Goal: Task Accomplishment & Management: Manage account settings

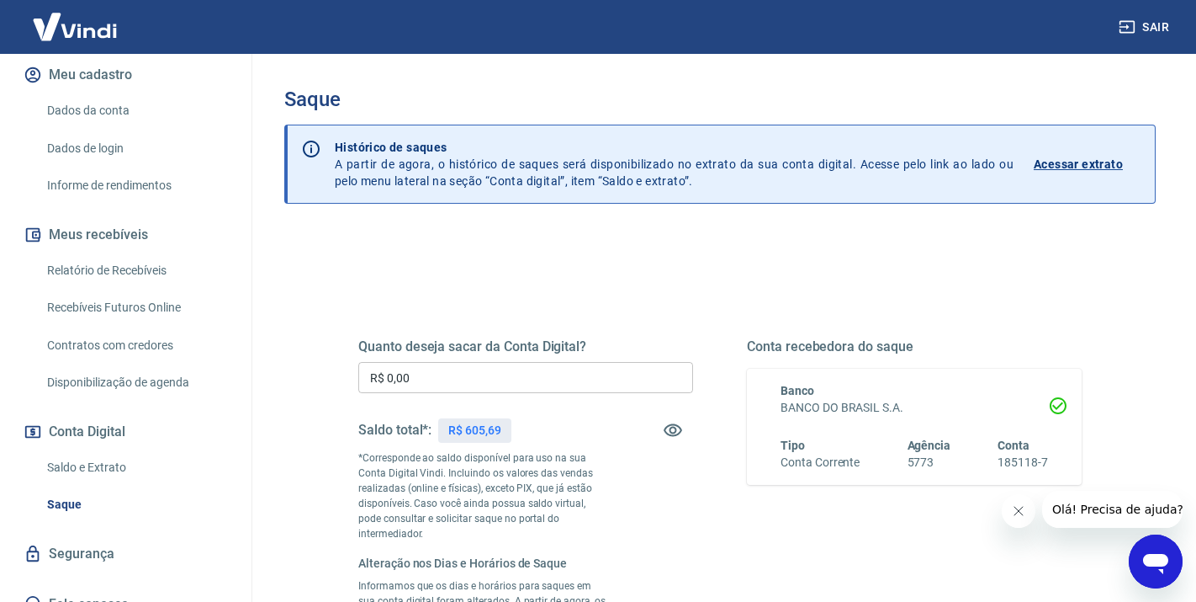
scroll to position [218, 0]
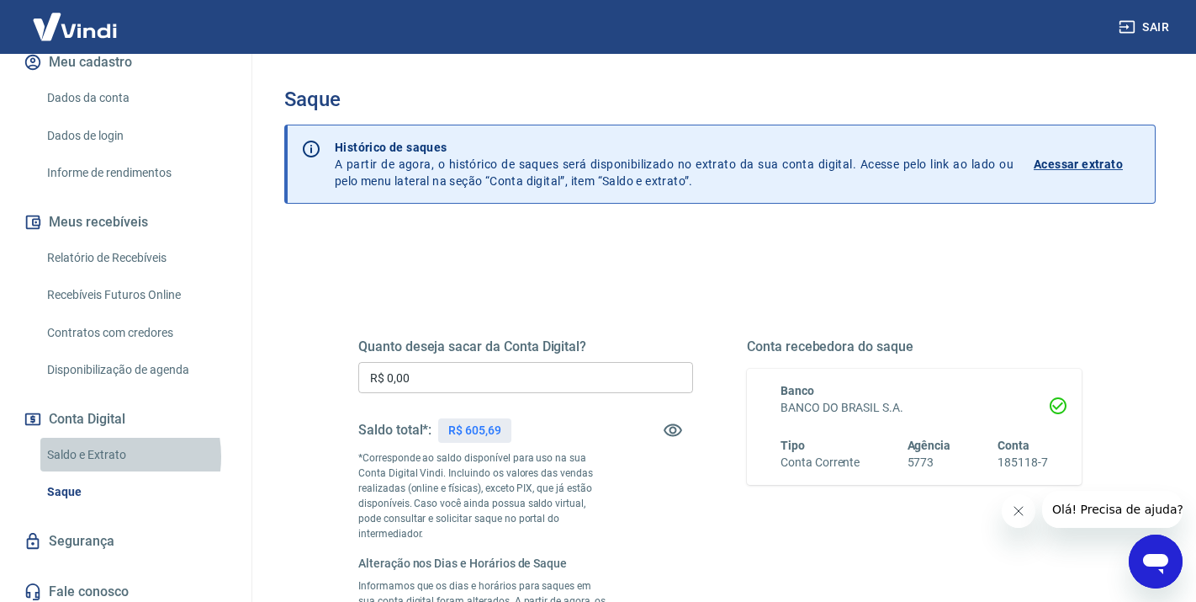
click at [97, 456] on link "Saldo e Extrato" at bounding box center [135, 455] width 191 height 34
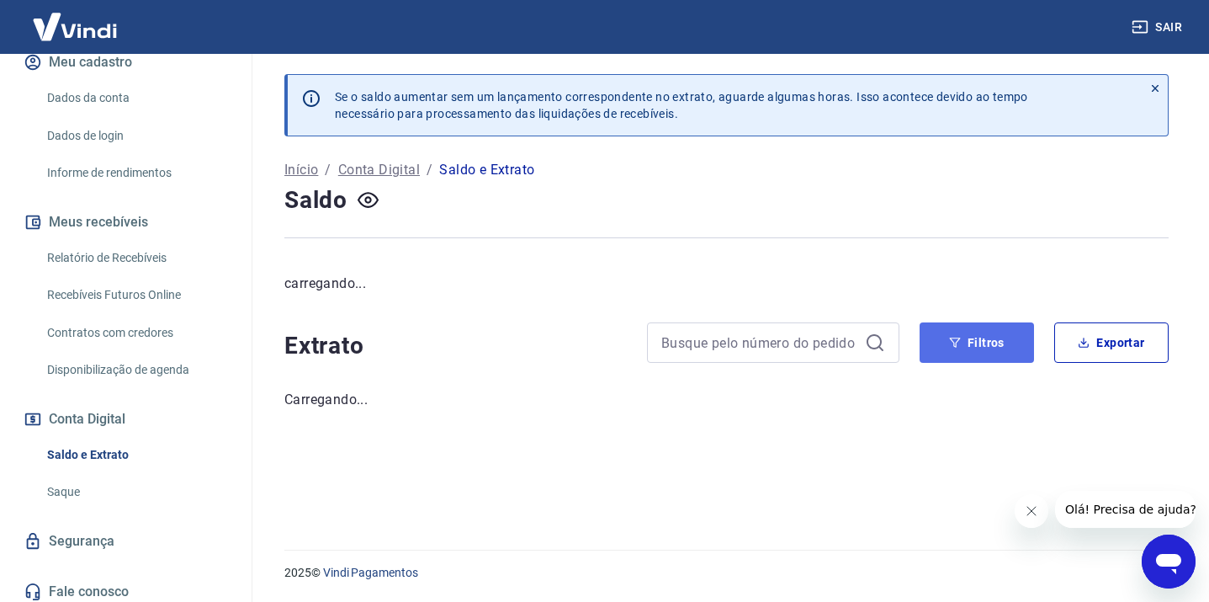
click at [990, 346] on button "Filtros" at bounding box center [977, 342] width 114 height 40
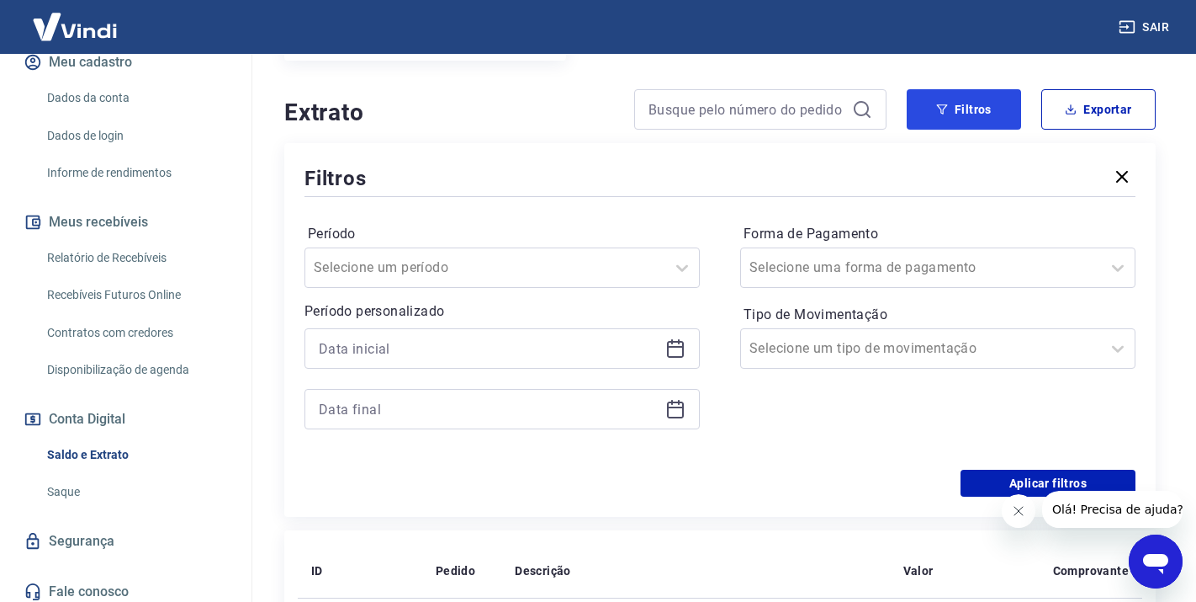
scroll to position [305, 0]
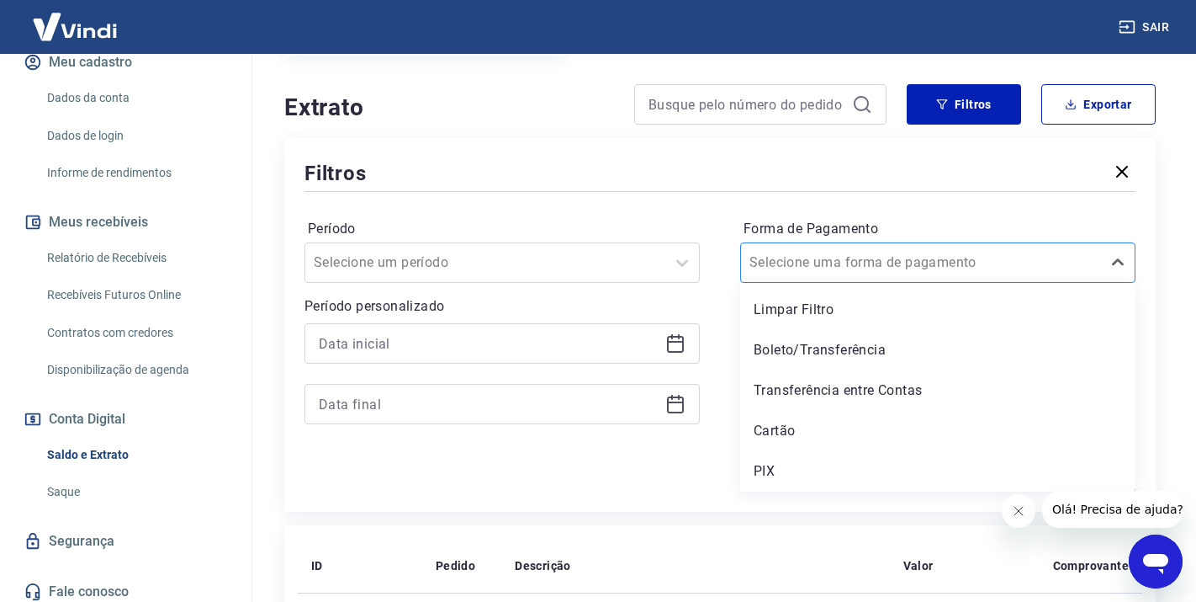
click at [939, 263] on div at bounding box center [921, 263] width 343 height 24
click at [789, 462] on div "PIX" at bounding box center [937, 471] width 395 height 34
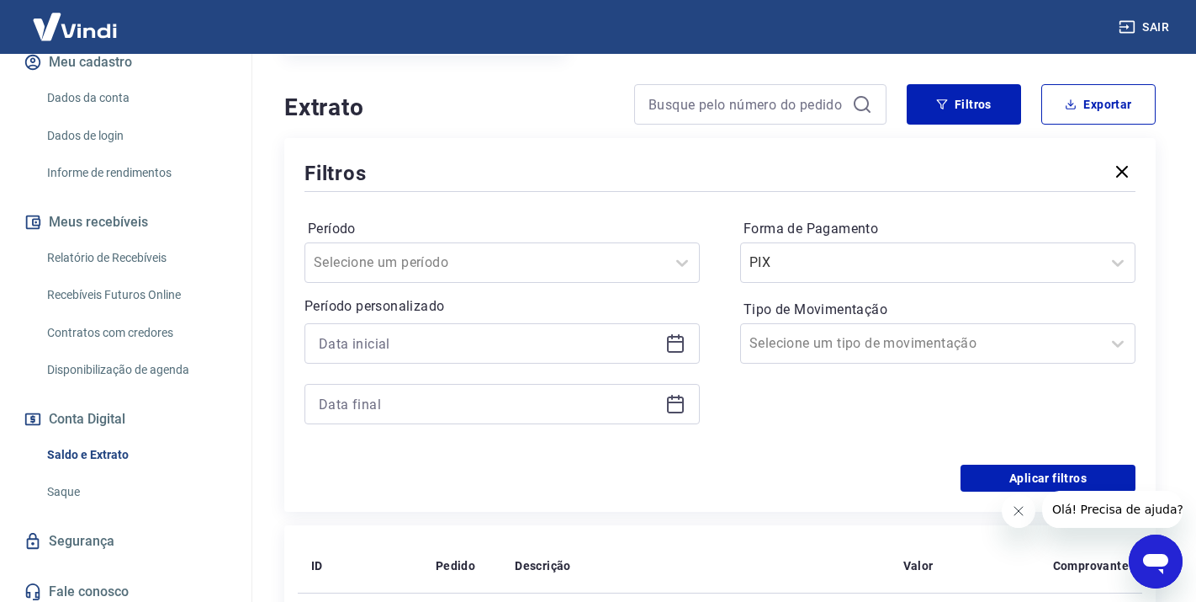
click at [674, 347] on icon at bounding box center [676, 343] width 20 height 20
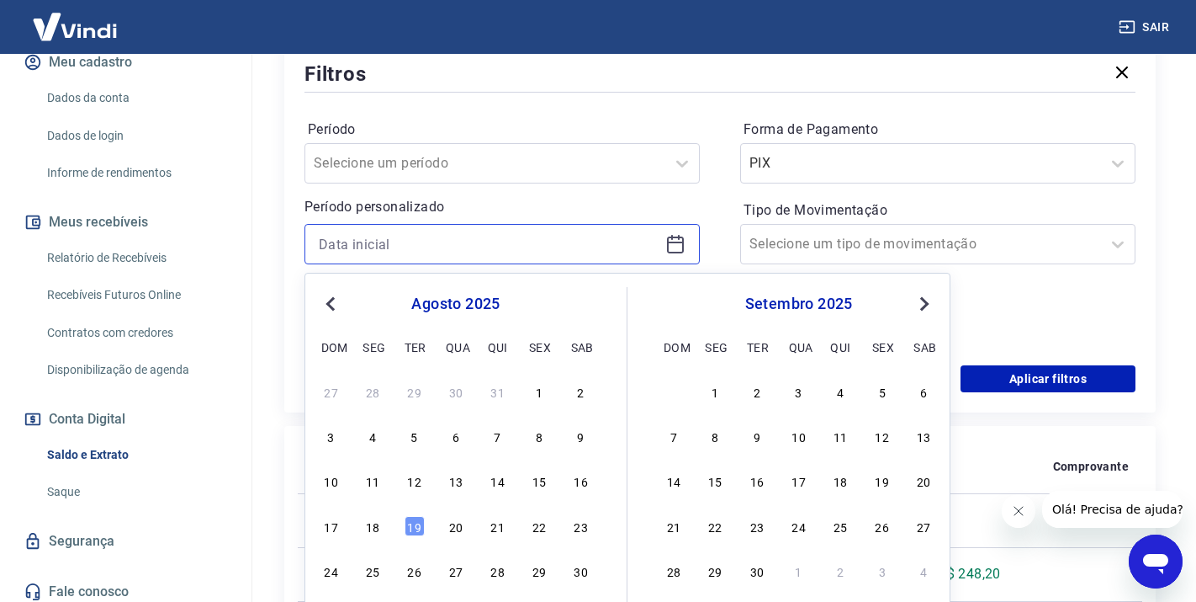
scroll to position [416, 0]
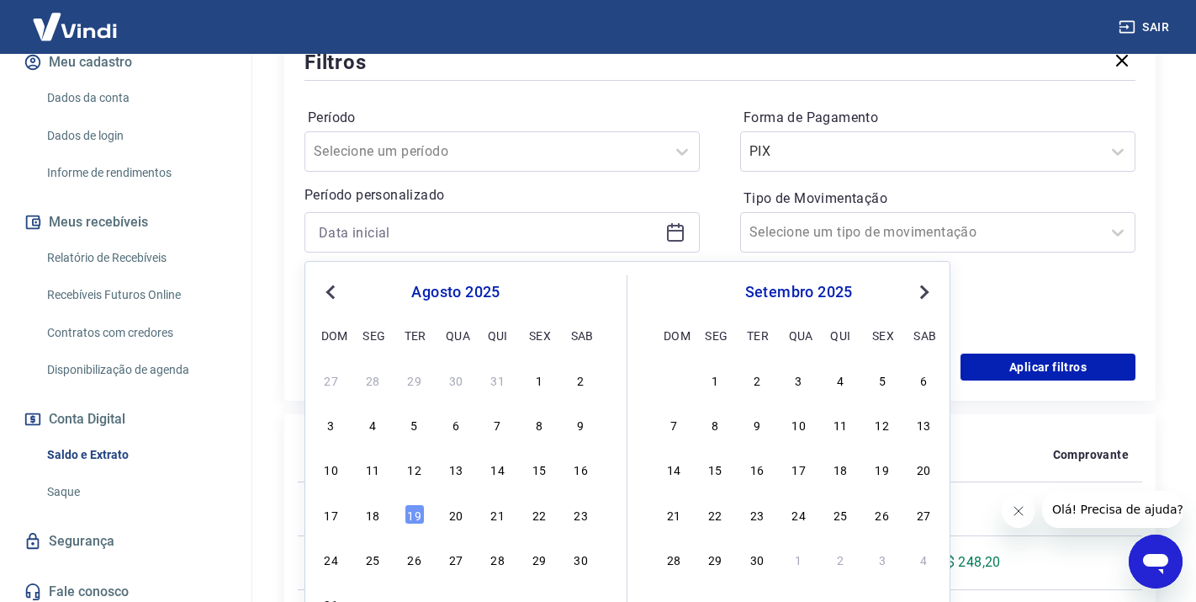
click at [334, 300] on button "Previous Month" at bounding box center [331, 292] width 20 height 20
click at [369, 560] on div "28" at bounding box center [373, 559] width 20 height 20
type input "[DATE]"
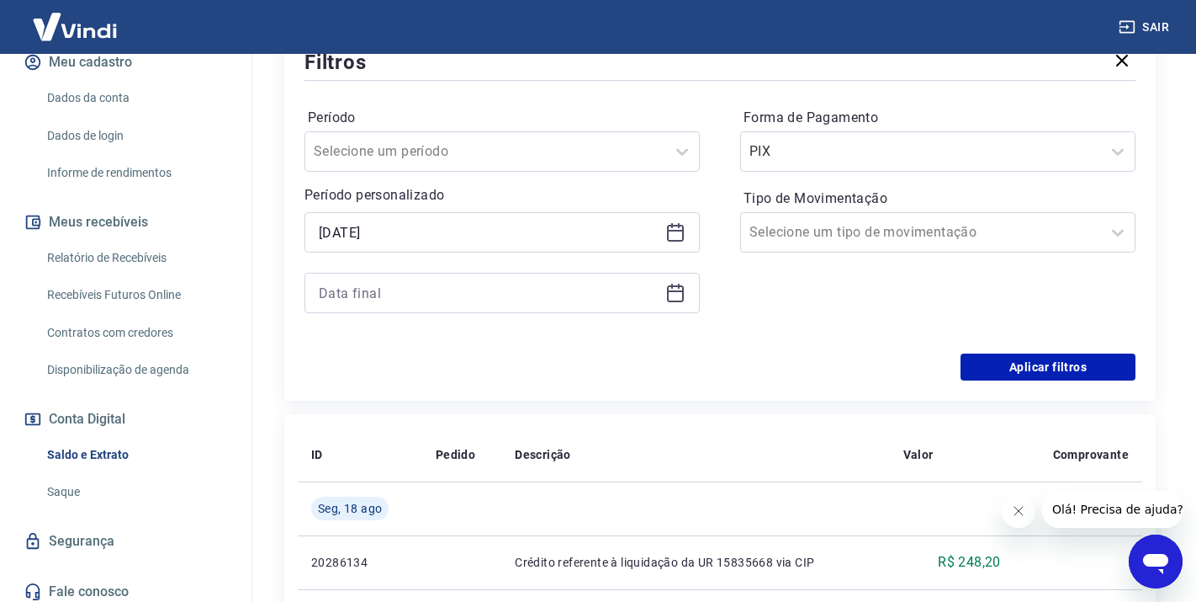
click at [674, 291] on icon at bounding box center [675, 291] width 17 height 2
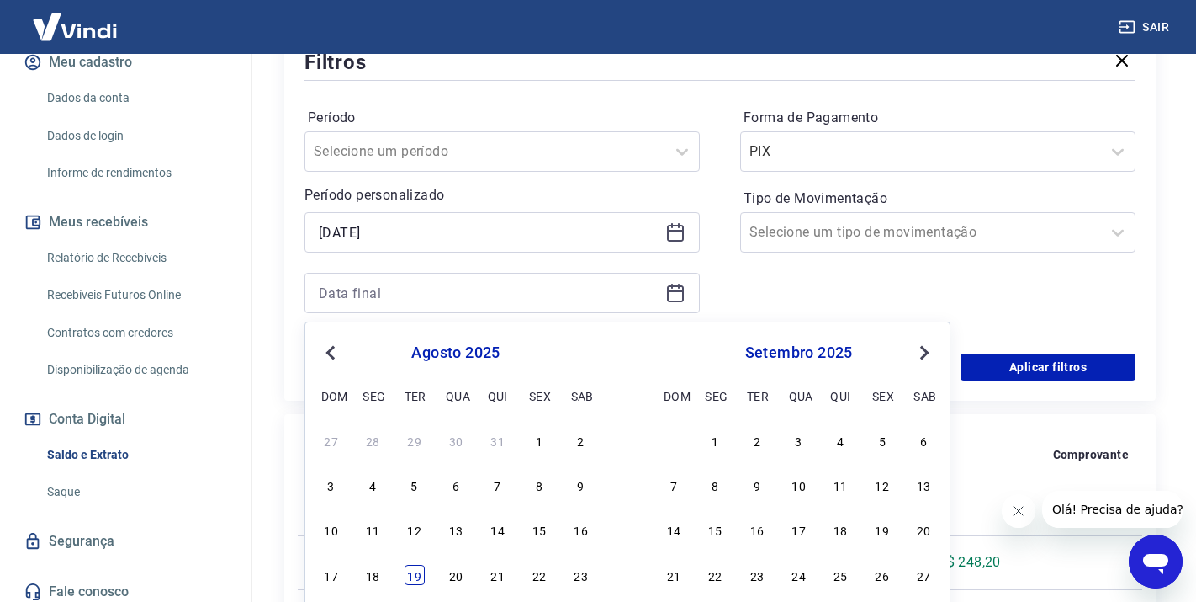
click at [416, 580] on div "19" at bounding box center [415, 575] width 20 height 20
type input "[DATE]"
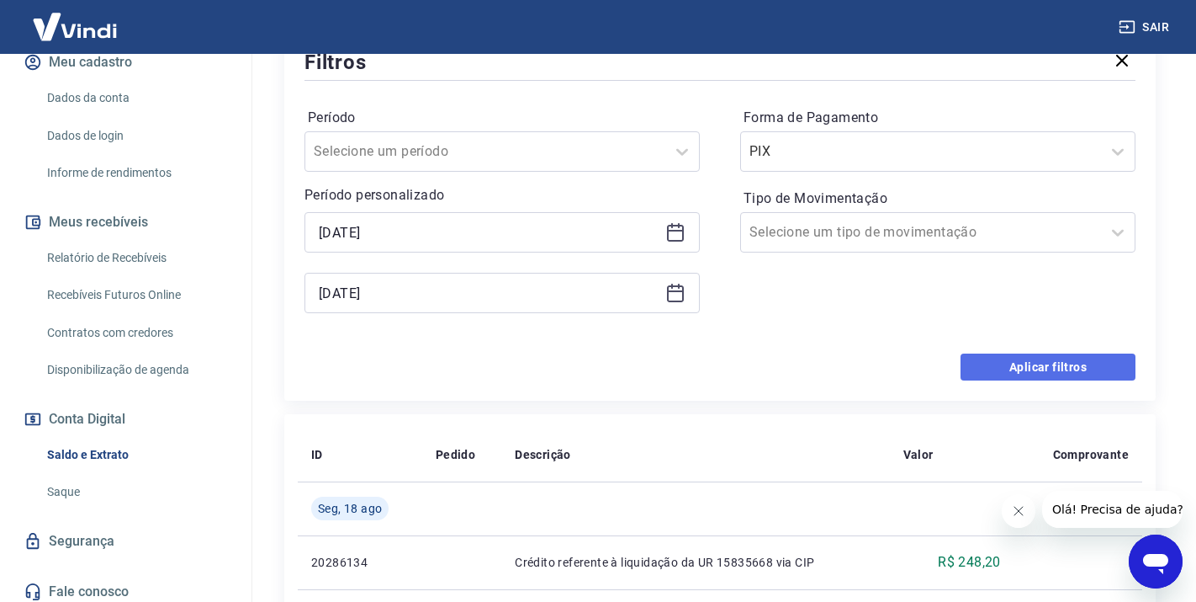
click at [1056, 364] on button "Aplicar filtros" at bounding box center [1048, 366] width 175 height 27
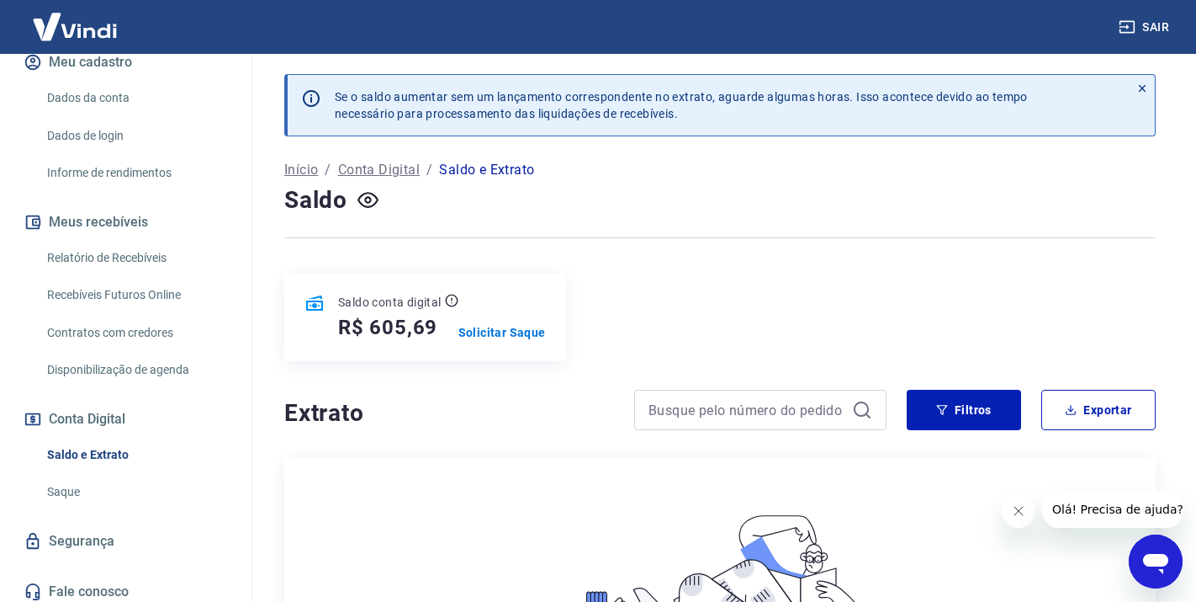
click at [135, 260] on link "Relatório de Recebíveis" at bounding box center [135, 258] width 191 height 34
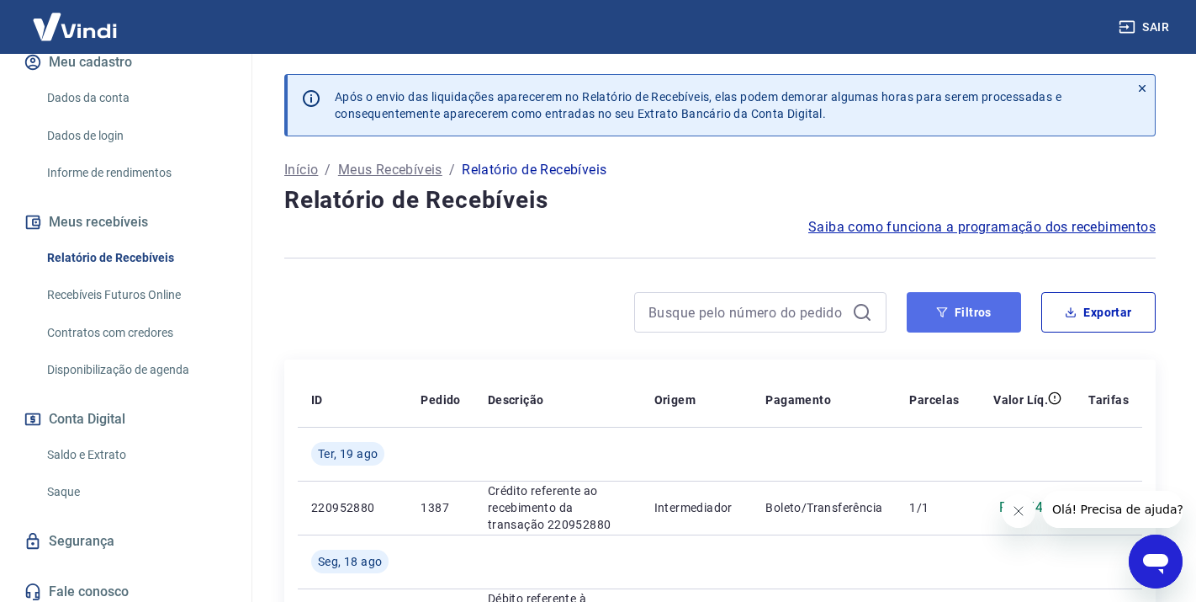
click at [965, 321] on button "Filtros" at bounding box center [964, 312] width 114 height 40
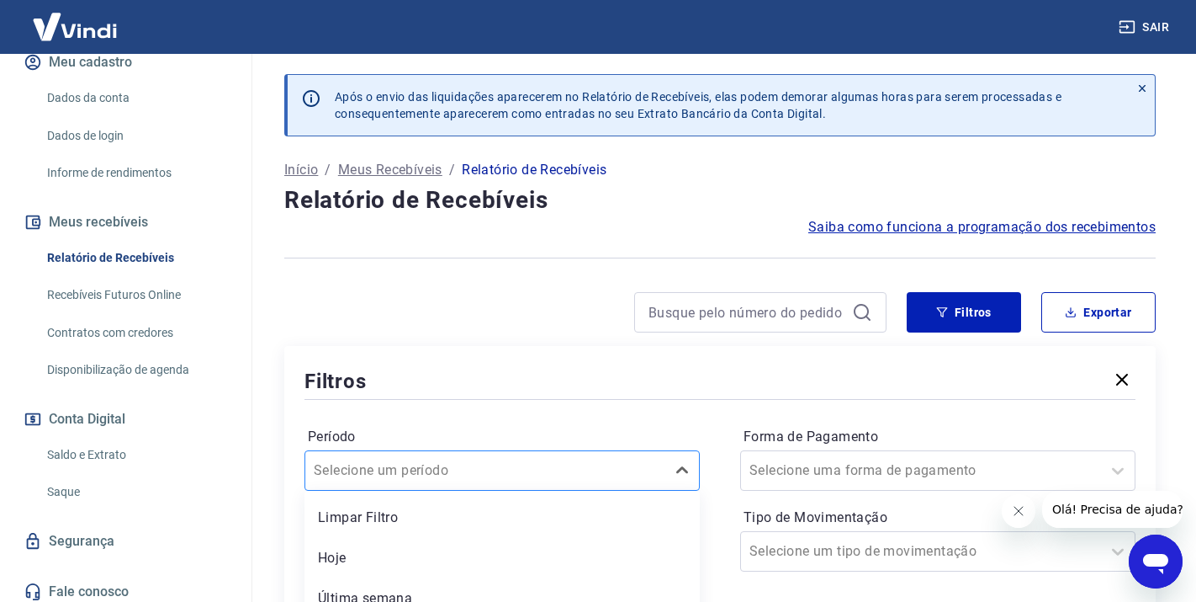
scroll to position [141, 0]
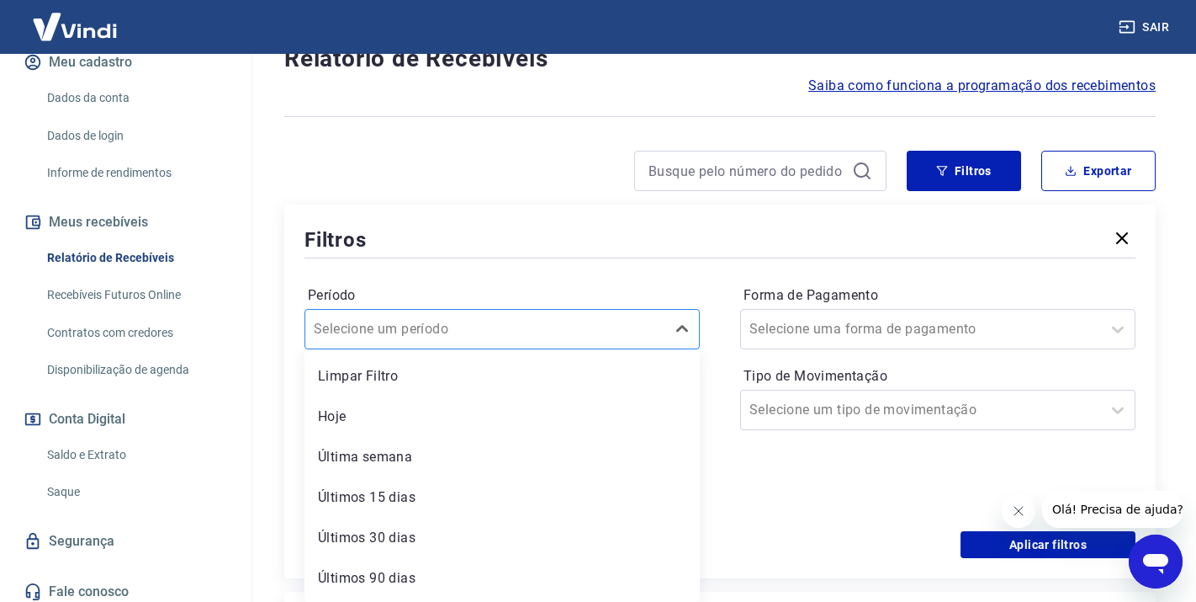
click at [638, 349] on div "option Limpar Filtro focused, 1 of 7. 7 results available. Use Up and Down to c…" at bounding box center [502, 329] width 395 height 40
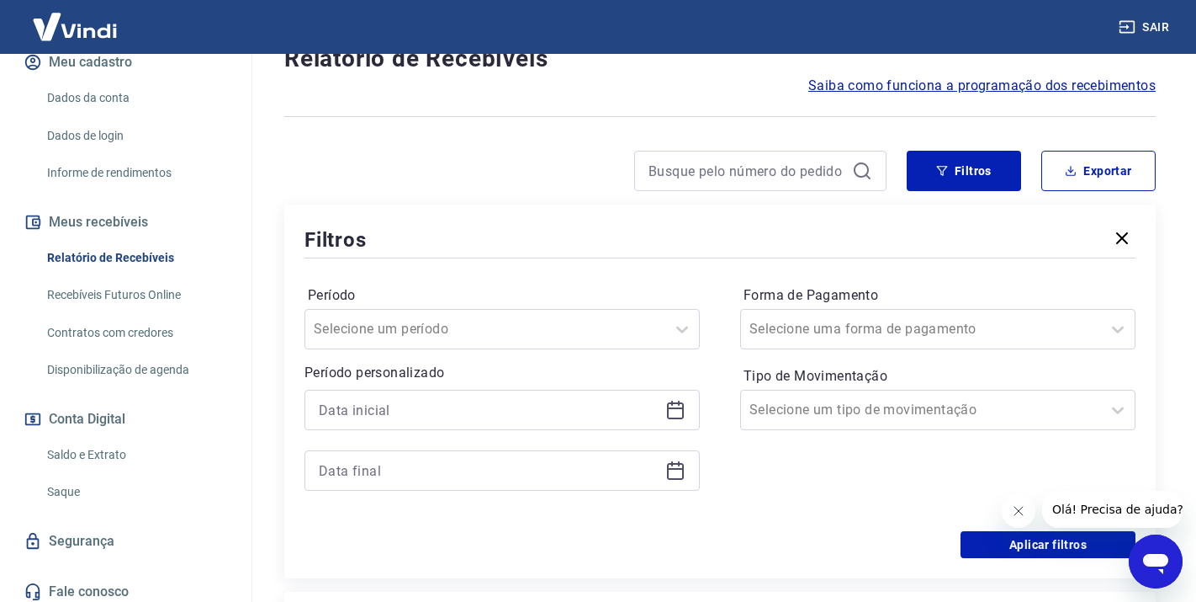
click at [755, 475] on div "Forma de Pagamento Selecione uma forma de pagamento Tipo de Movimentação Seleci…" at bounding box center [937, 396] width 395 height 229
click at [797, 328] on input "Forma de Pagamento" at bounding box center [835, 329] width 170 height 20
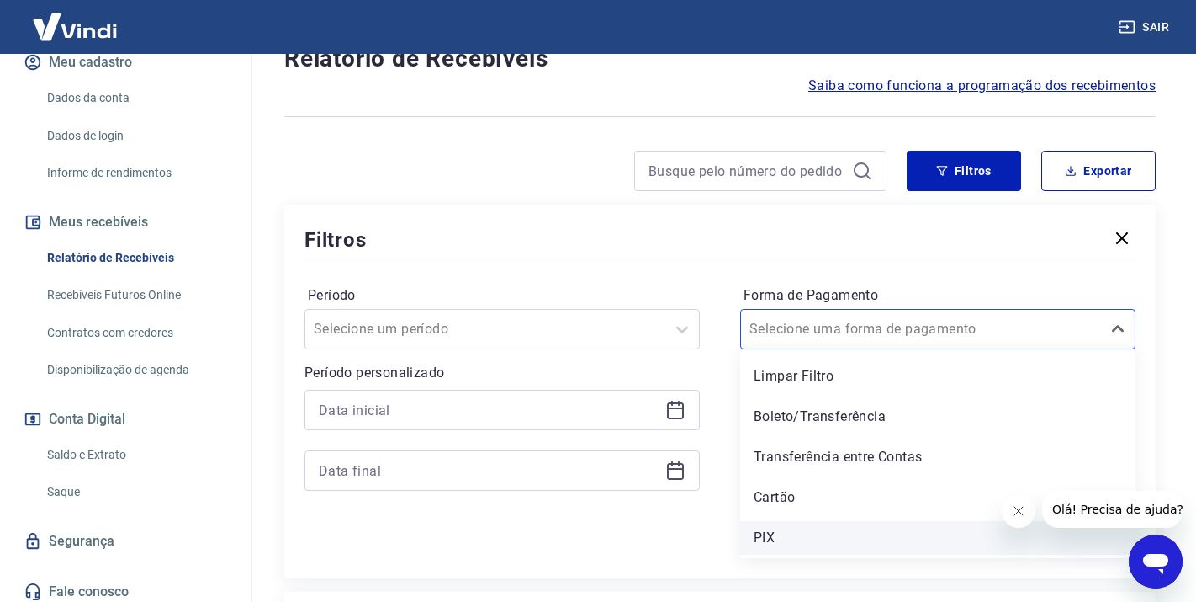
click at [761, 529] on div "PIX" at bounding box center [937, 538] width 395 height 34
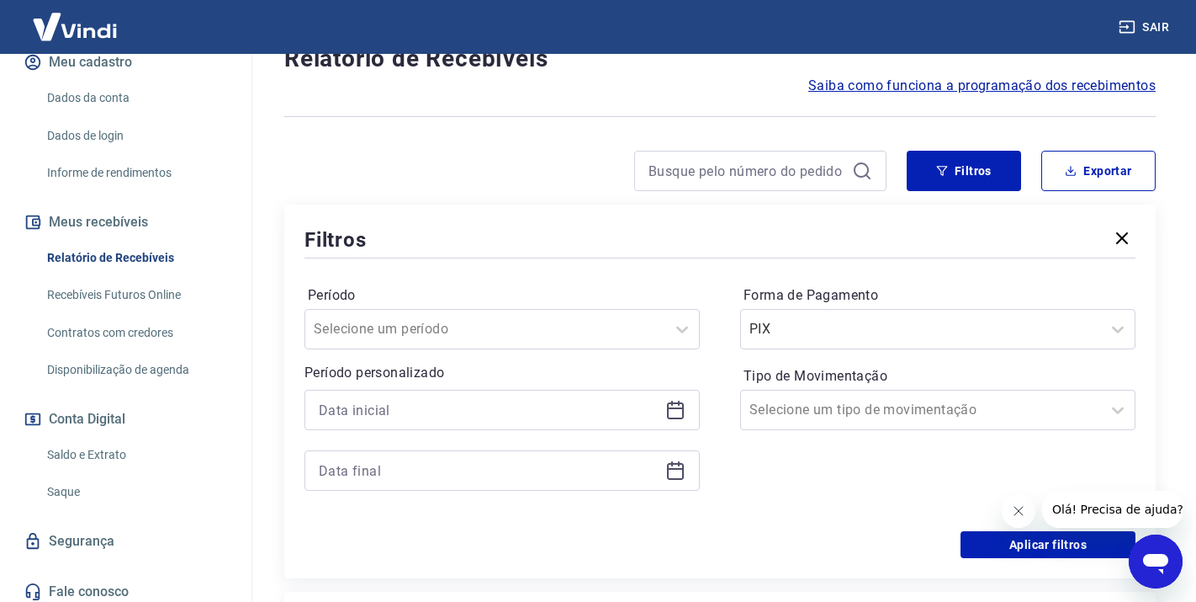
click at [674, 414] on icon at bounding box center [676, 410] width 20 height 20
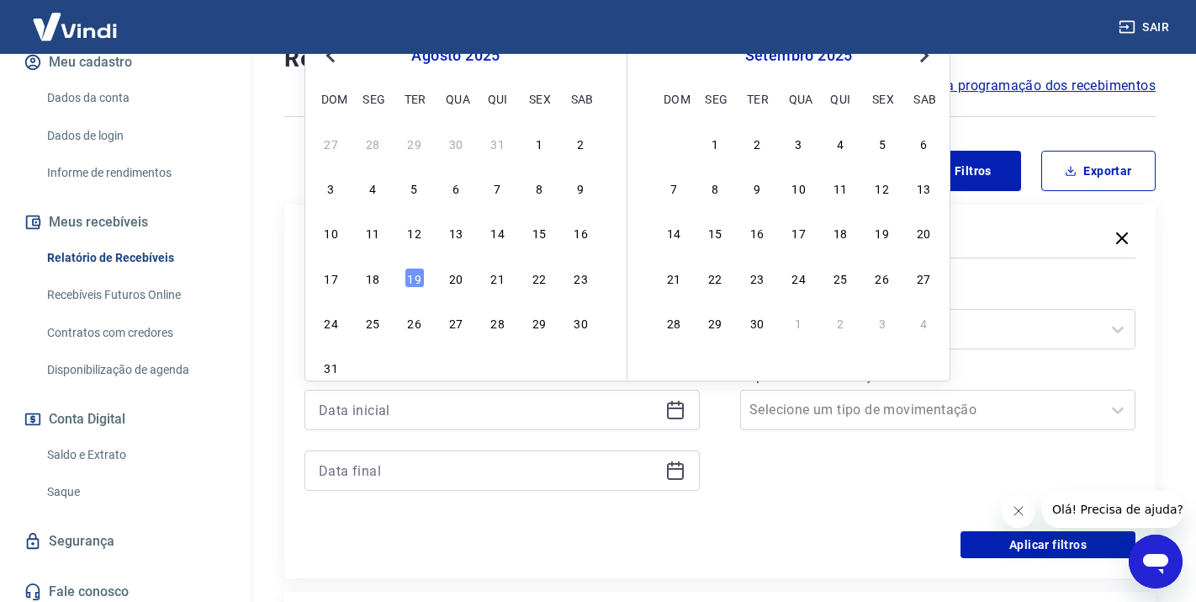
click at [330, 60] on button "Previous Month" at bounding box center [331, 55] width 20 height 20
click at [376, 327] on div "28" at bounding box center [373, 322] width 20 height 20
type input "[DATE]"
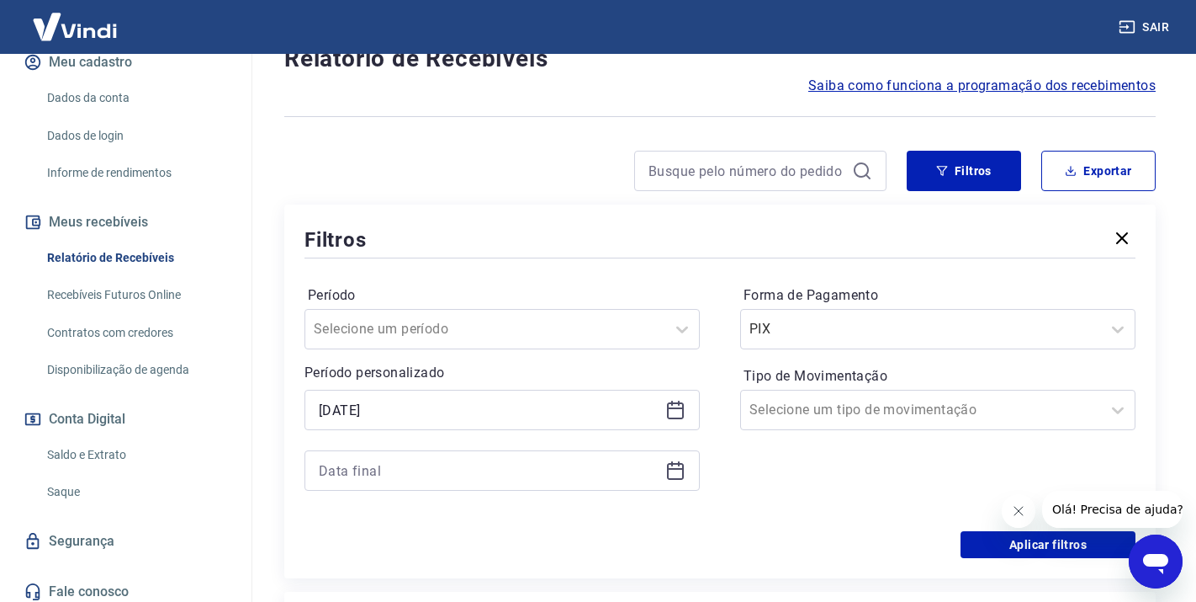
click at [676, 469] on icon at bounding box center [676, 470] width 20 height 20
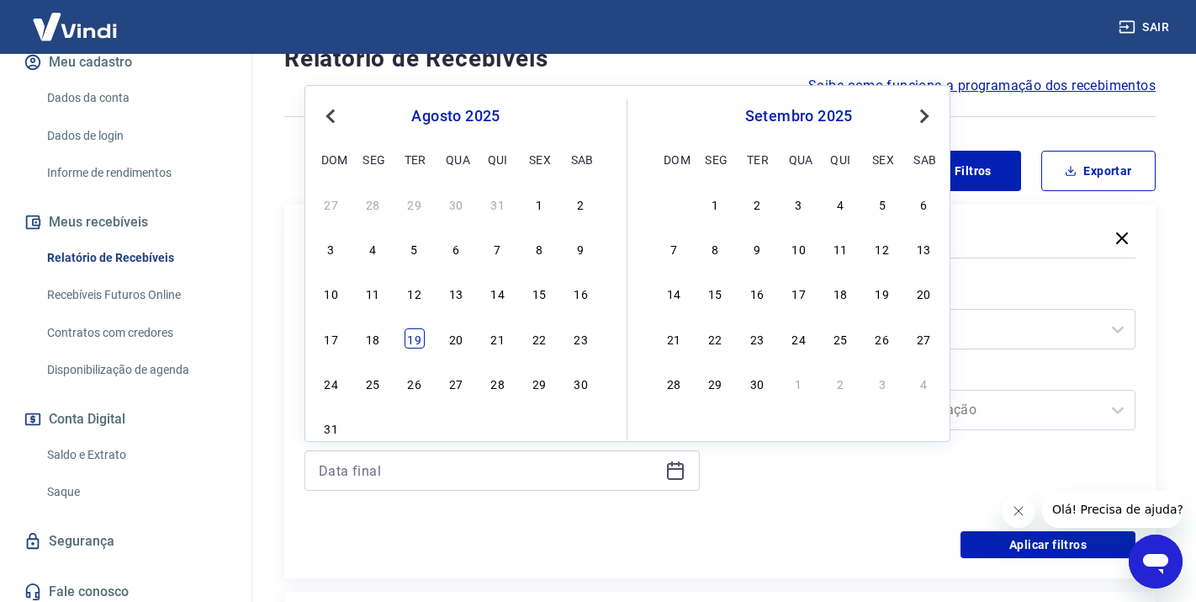
click at [411, 343] on div "19" at bounding box center [415, 338] width 20 height 20
type input "[DATE]"
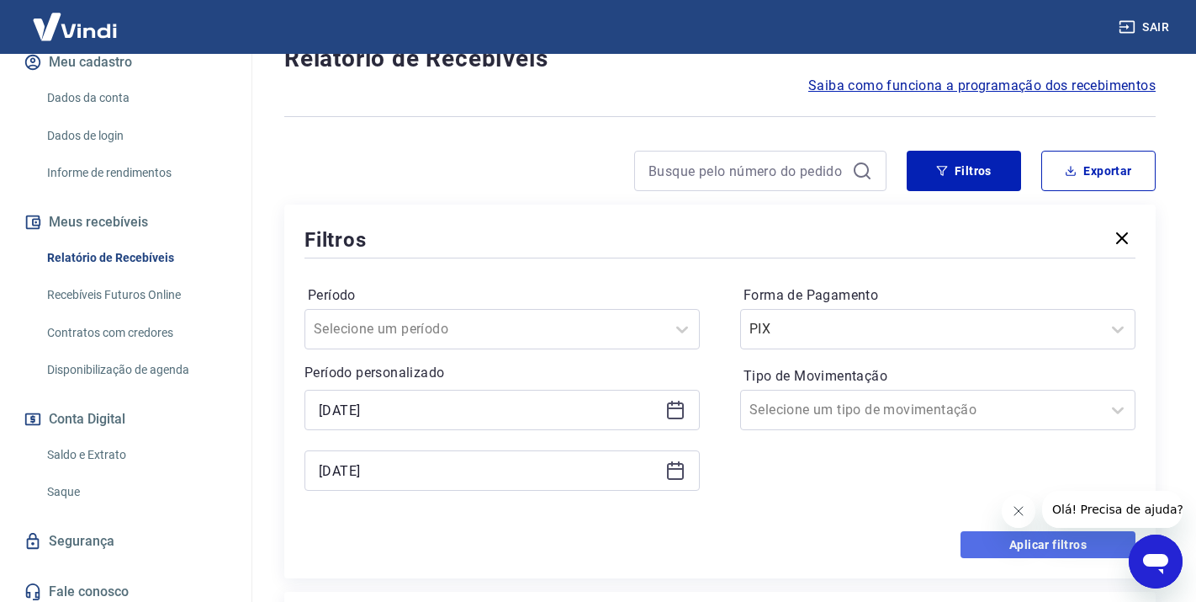
click at [1001, 549] on button "Aplicar filtros" at bounding box center [1048, 544] width 175 height 27
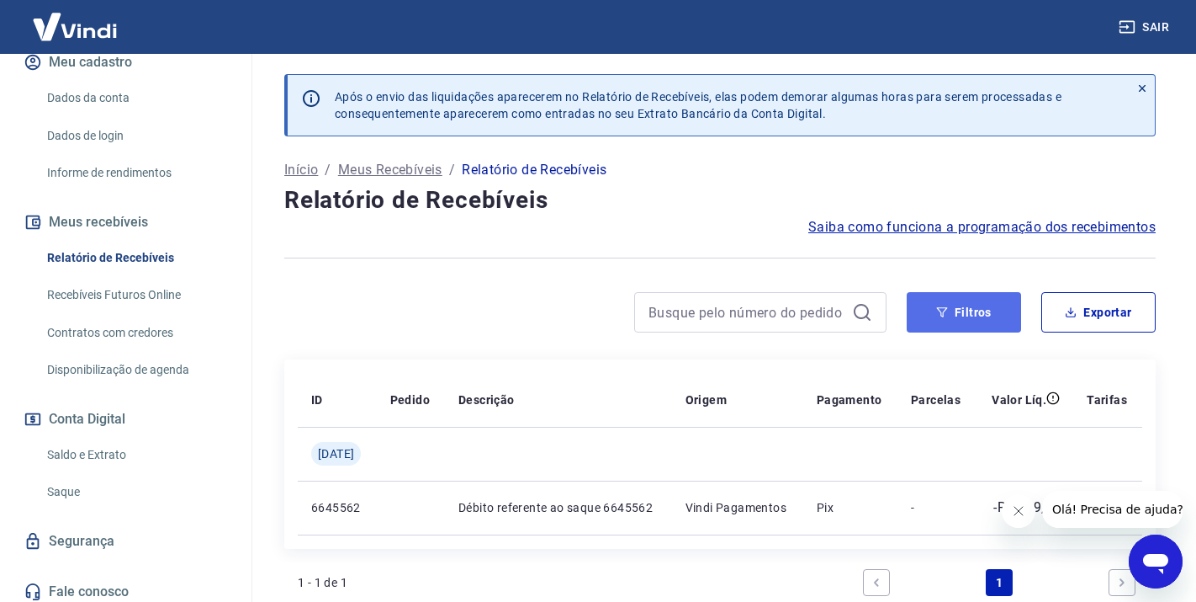
click at [947, 300] on button "Filtros" at bounding box center [964, 312] width 114 height 40
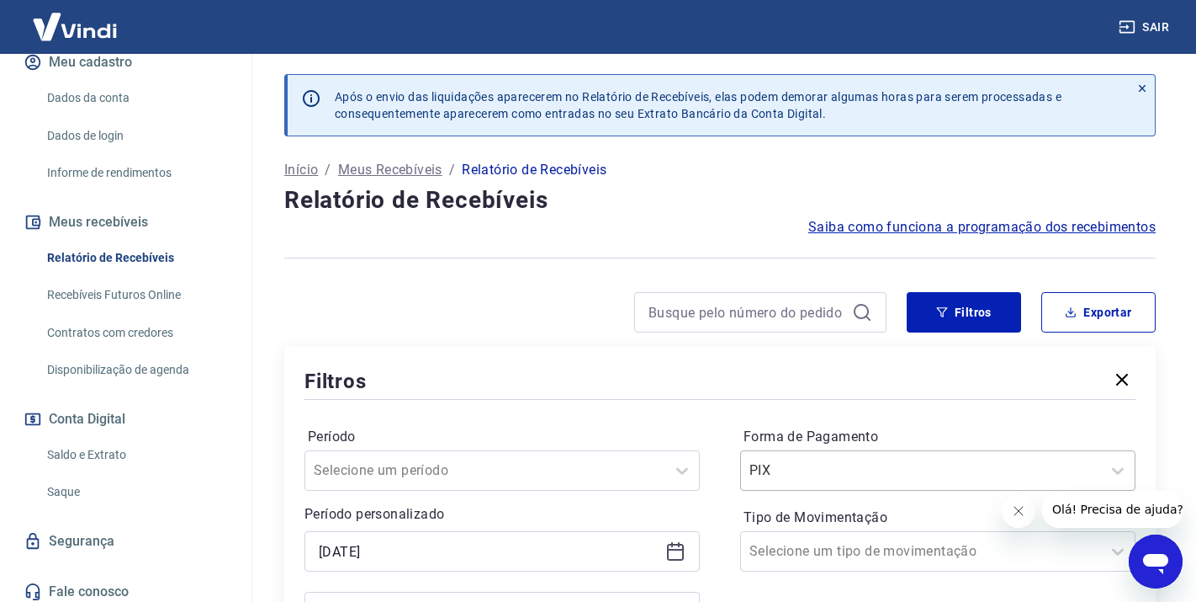
scroll to position [98, 0]
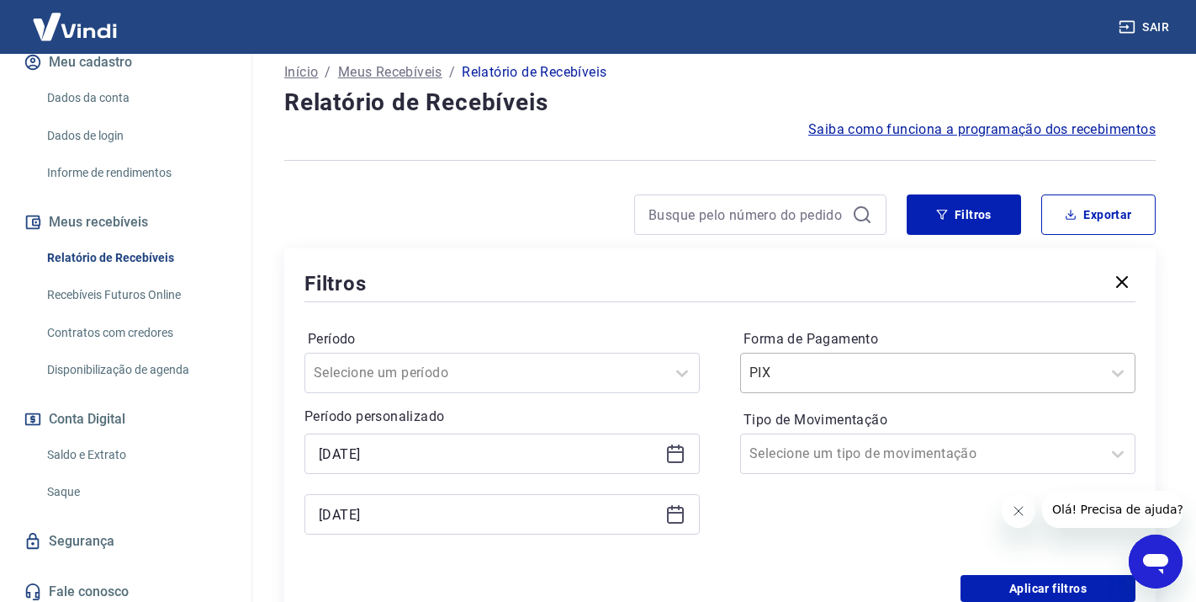
click at [883, 393] on div "PIX" at bounding box center [937, 373] width 395 height 40
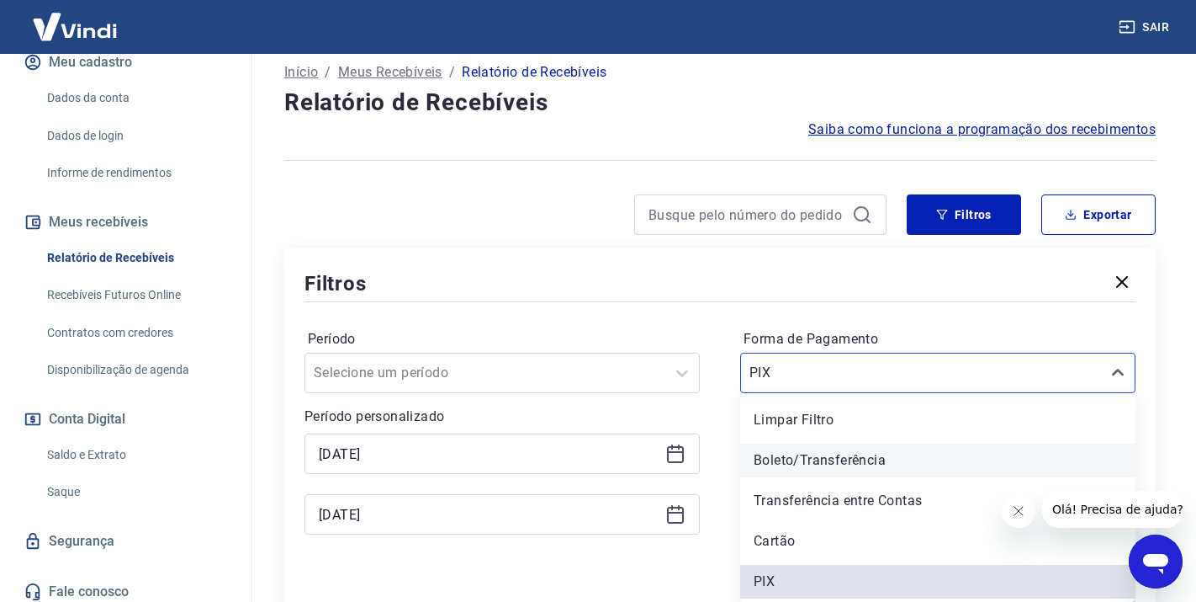
click at [851, 459] on div "Boleto/Transferência" at bounding box center [937, 460] width 395 height 34
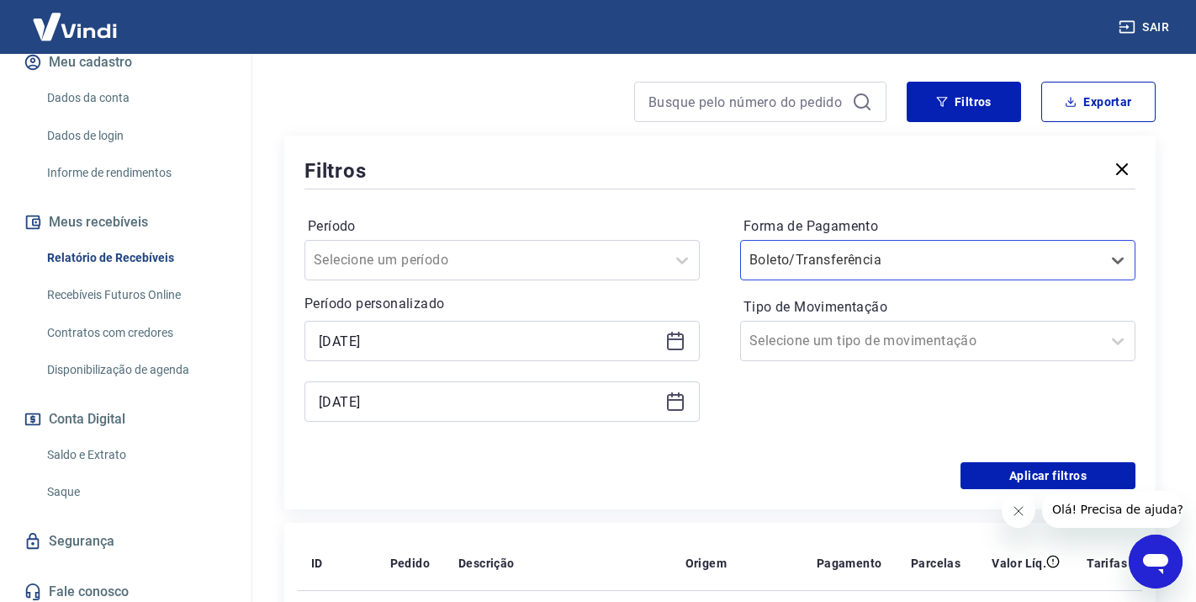
scroll to position [236, 0]
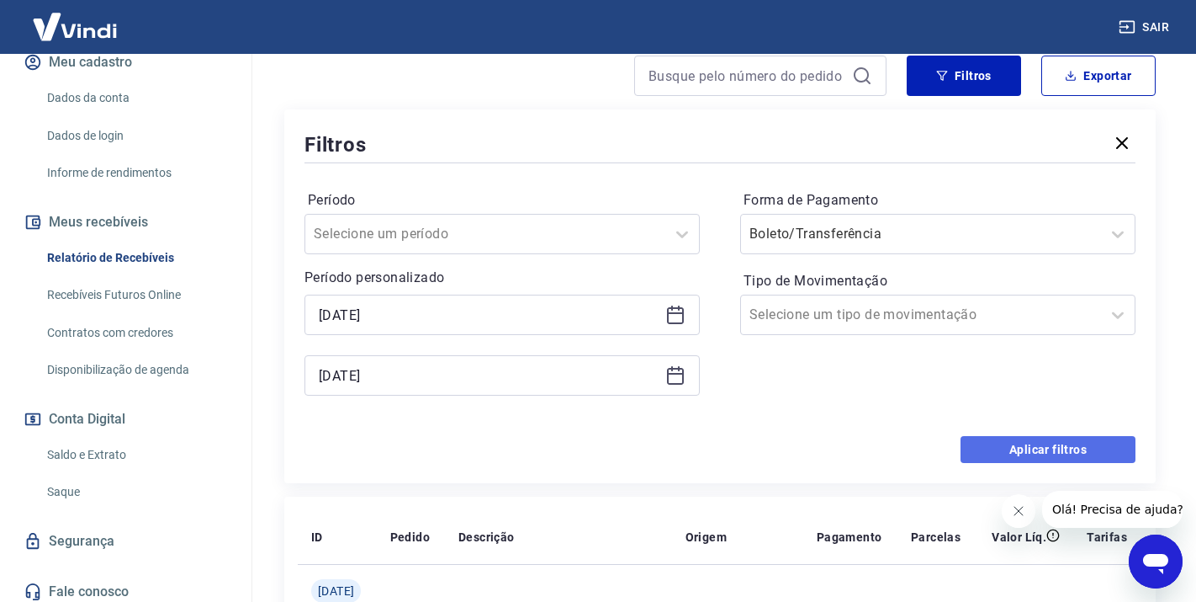
click at [978, 452] on button "Aplicar filtros" at bounding box center [1048, 449] width 175 height 27
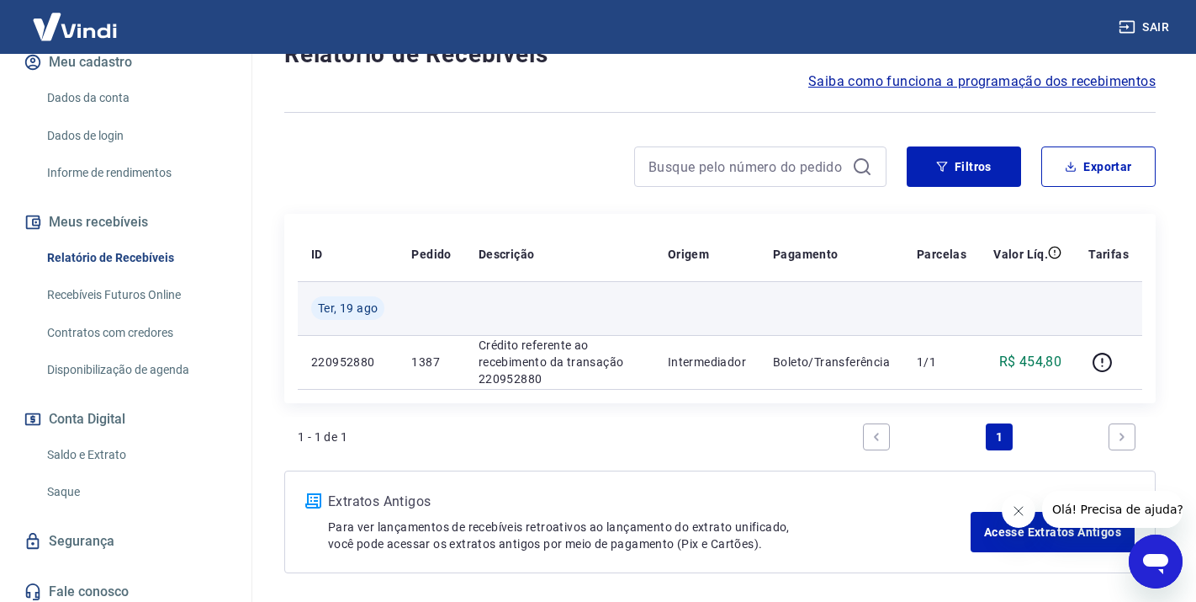
scroll to position [142, 0]
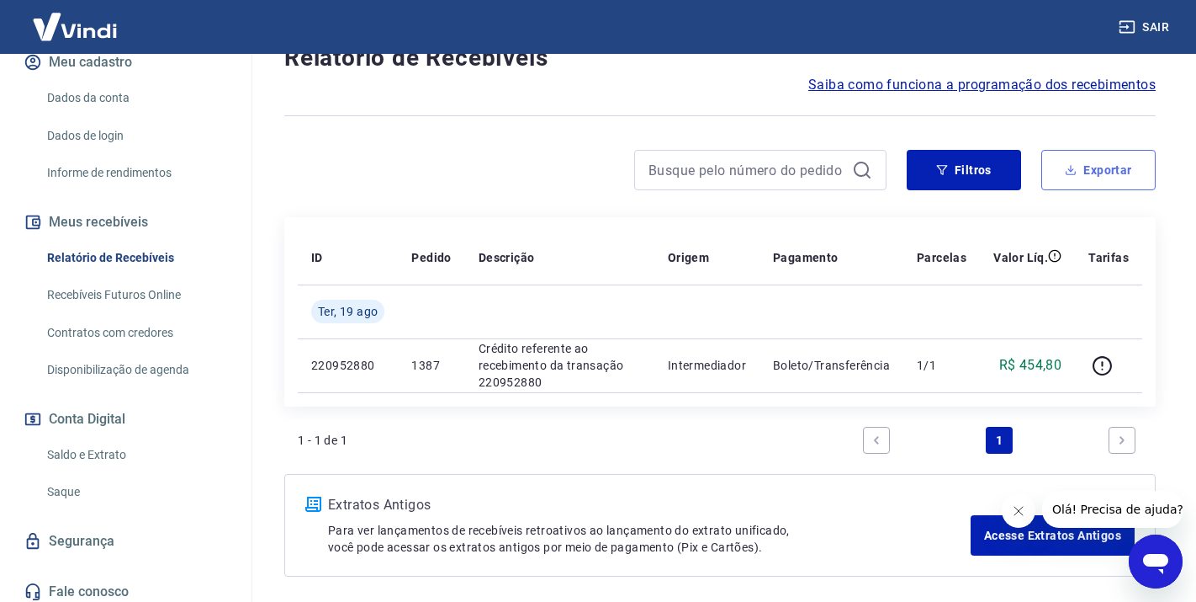
click at [1101, 172] on button "Exportar" at bounding box center [1099, 170] width 114 height 40
type input "[DATE]"
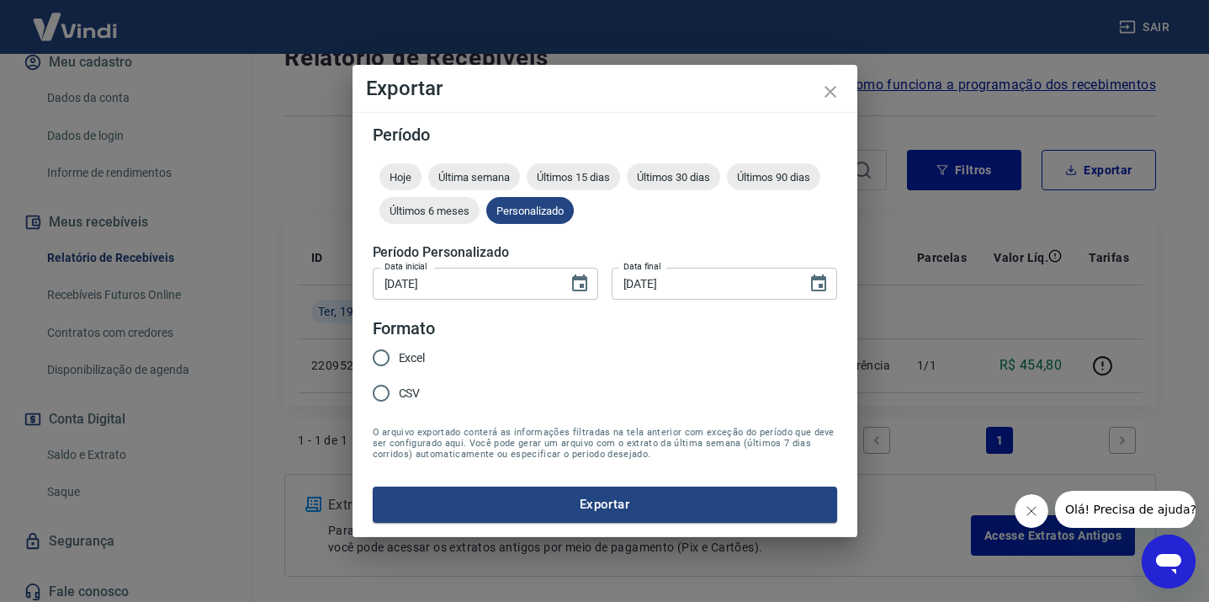
click at [382, 361] on input "Excel" at bounding box center [380, 357] width 35 height 35
radio input "true"
click at [593, 515] on button "Exportar" at bounding box center [605, 503] width 464 height 35
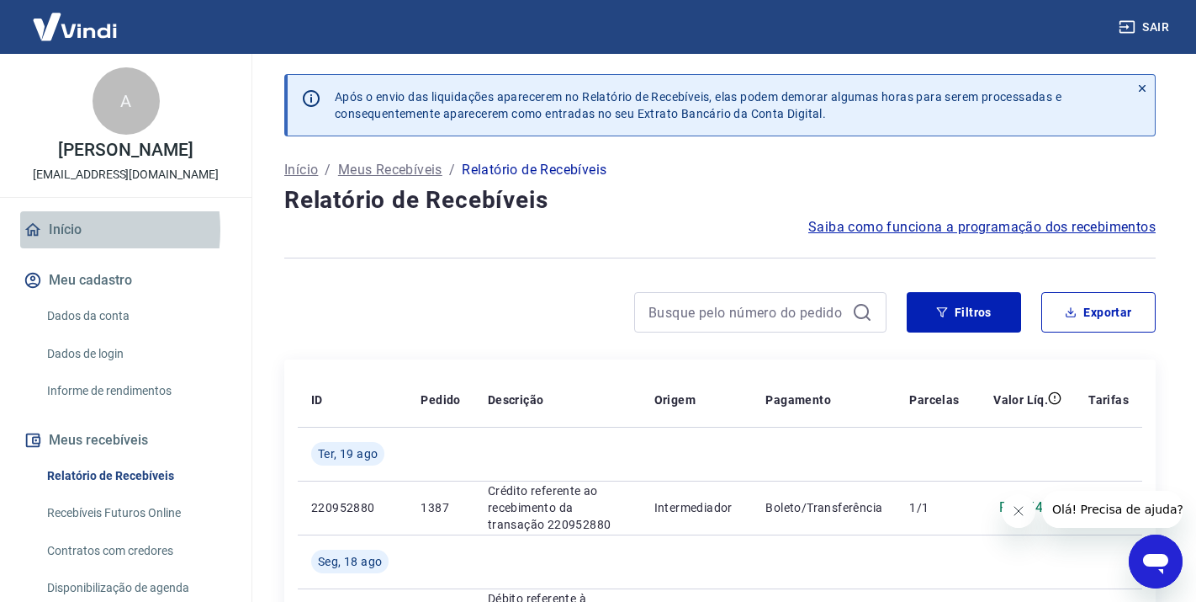
click at [54, 230] on link "Início" at bounding box center [125, 229] width 211 height 37
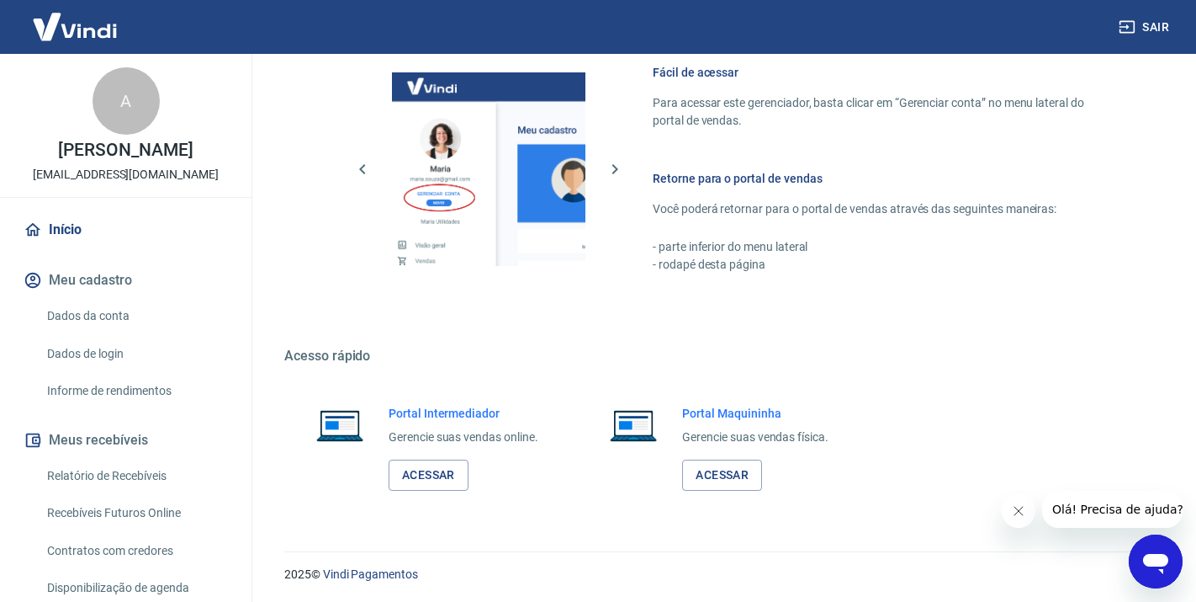
scroll to position [744, 0]
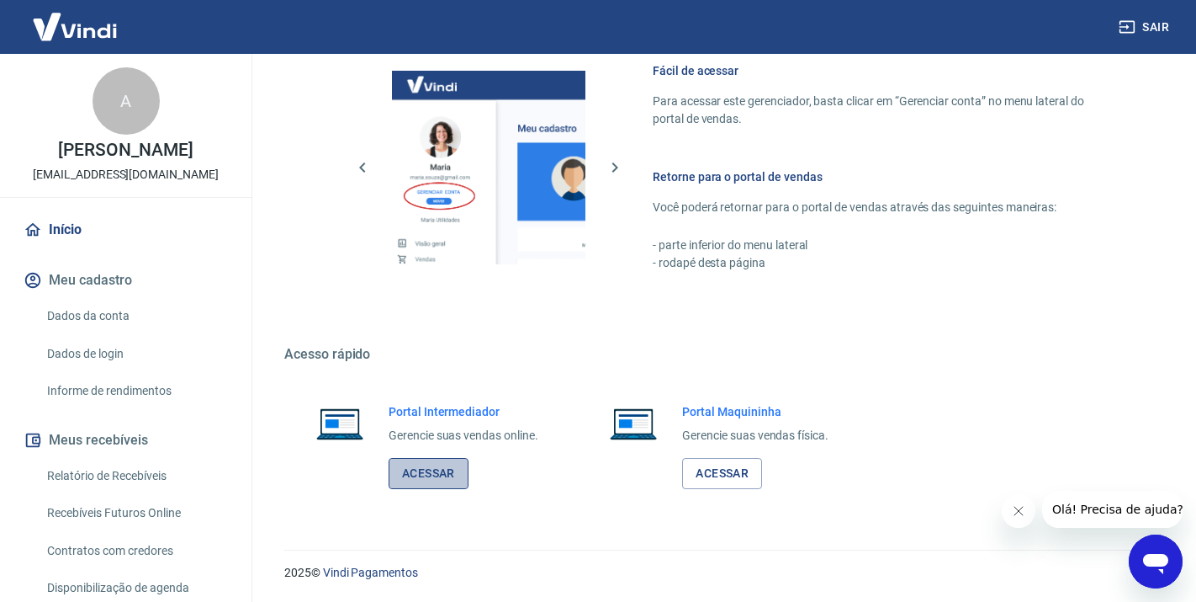
click at [433, 471] on link "Acessar" at bounding box center [429, 473] width 80 height 31
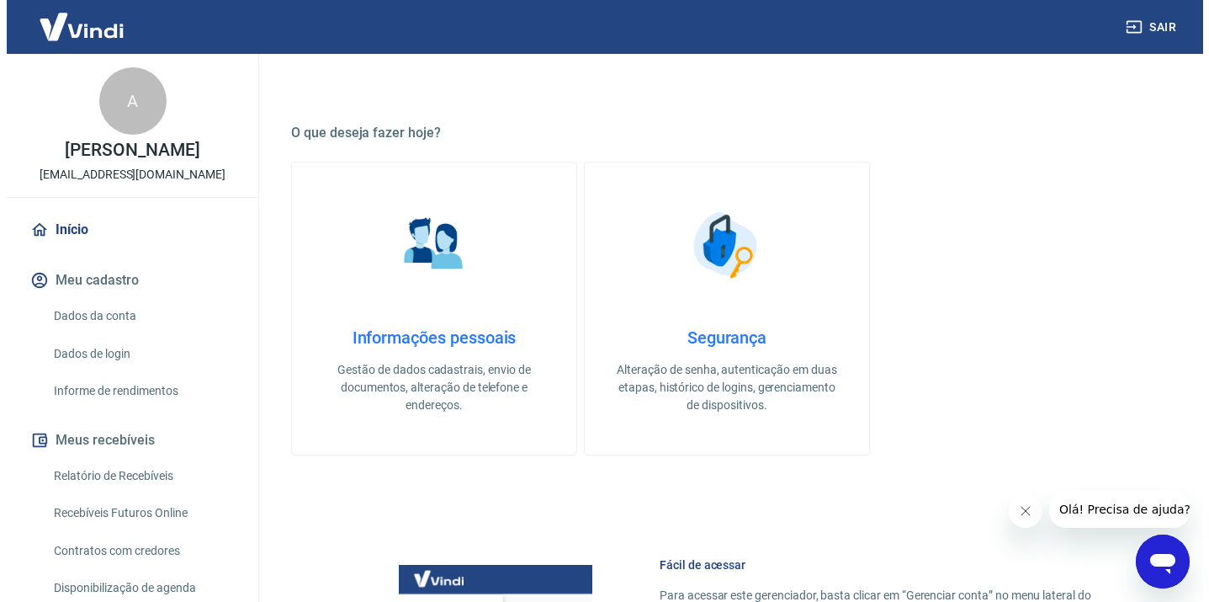
scroll to position [0, 0]
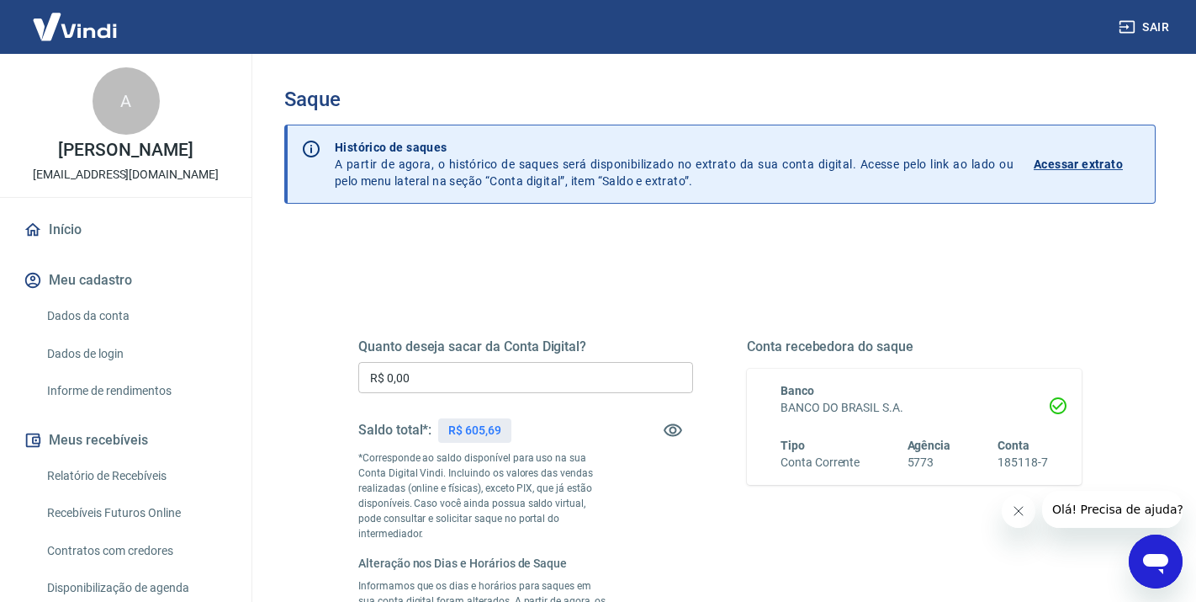
click at [460, 379] on input "R$ 0,00" at bounding box center [525, 377] width 335 height 31
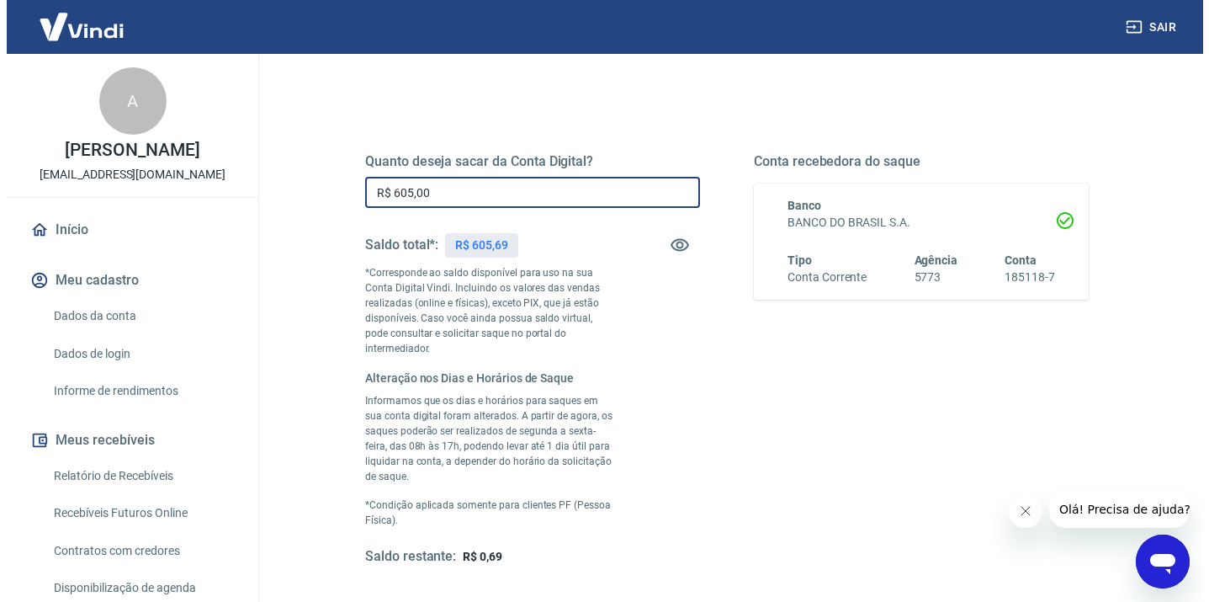
scroll to position [336, 0]
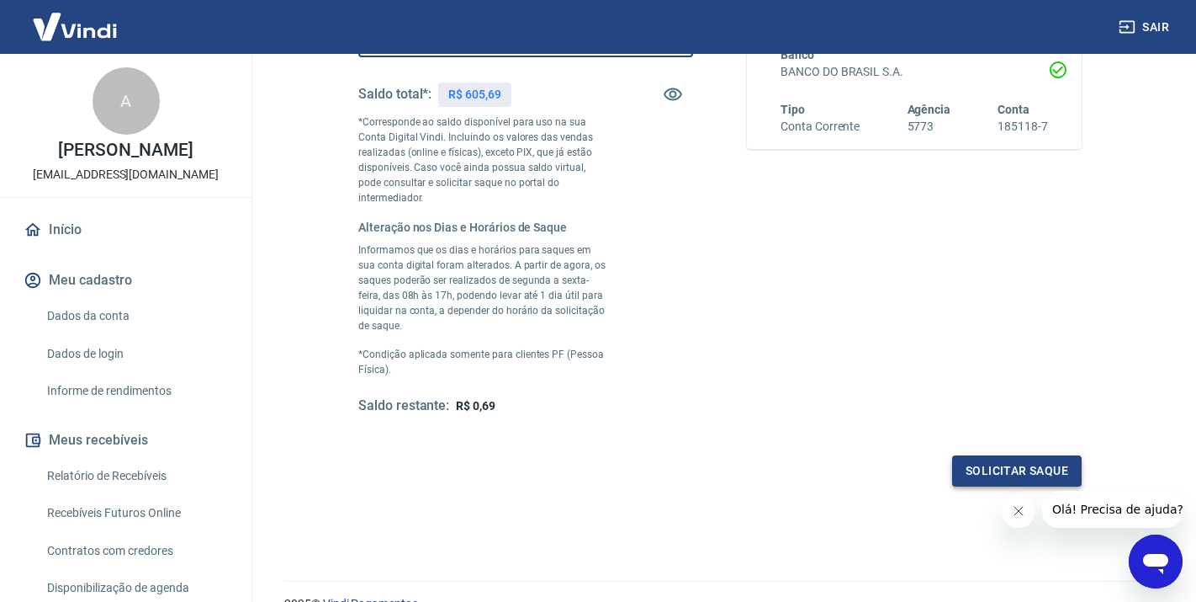
type input "R$ 605,00"
click at [1006, 455] on button "Solicitar saque" at bounding box center [1017, 470] width 130 height 31
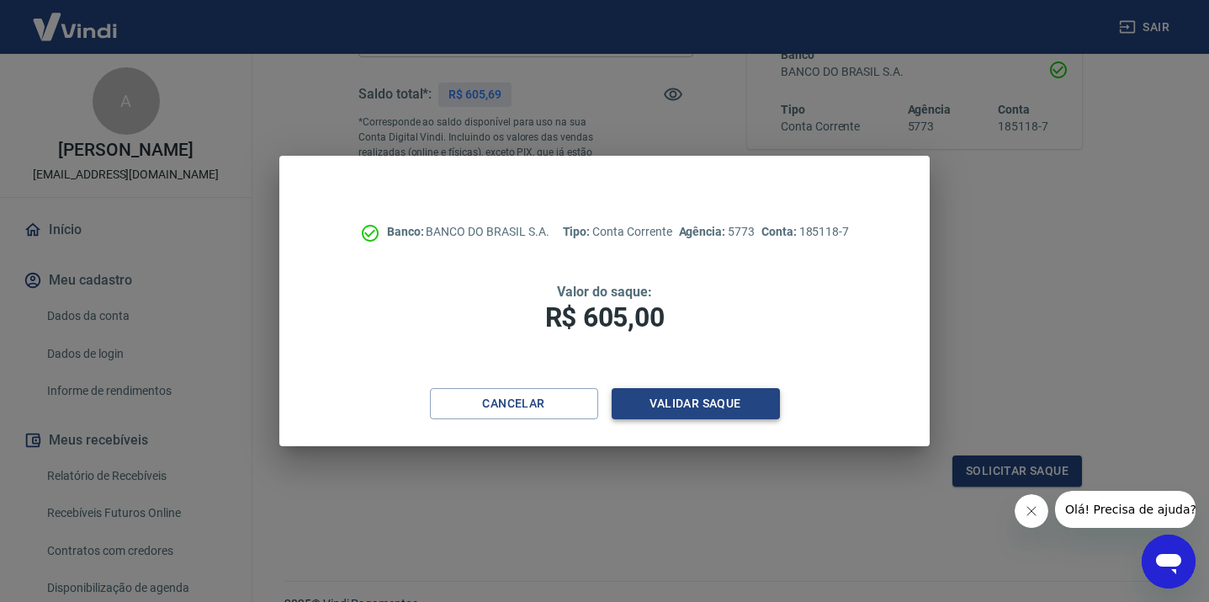
click at [668, 410] on button "Validar saque" at bounding box center [696, 403] width 168 height 31
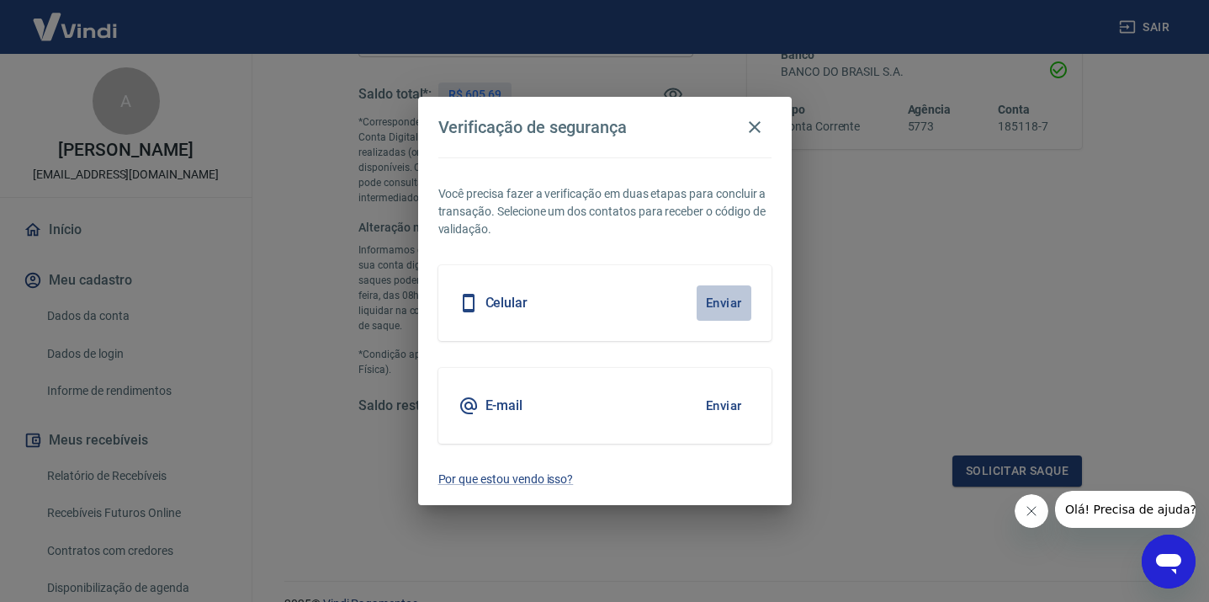
click at [706, 303] on button "Enviar" at bounding box center [724, 302] width 55 height 35
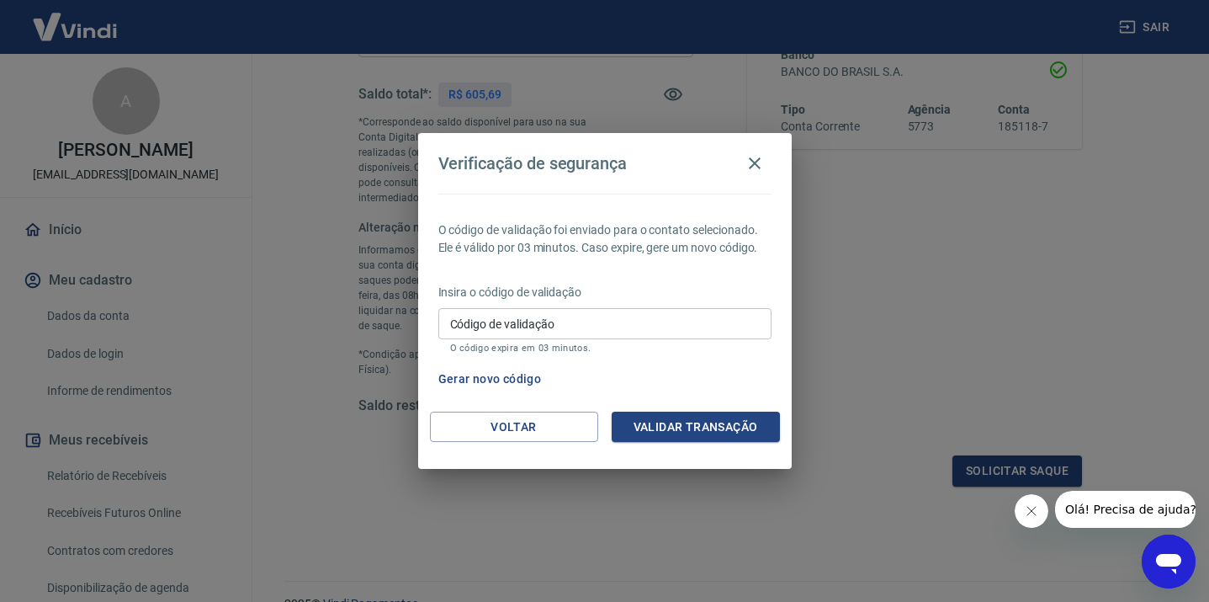
click at [593, 328] on input "Código de validação" at bounding box center [604, 323] width 333 height 31
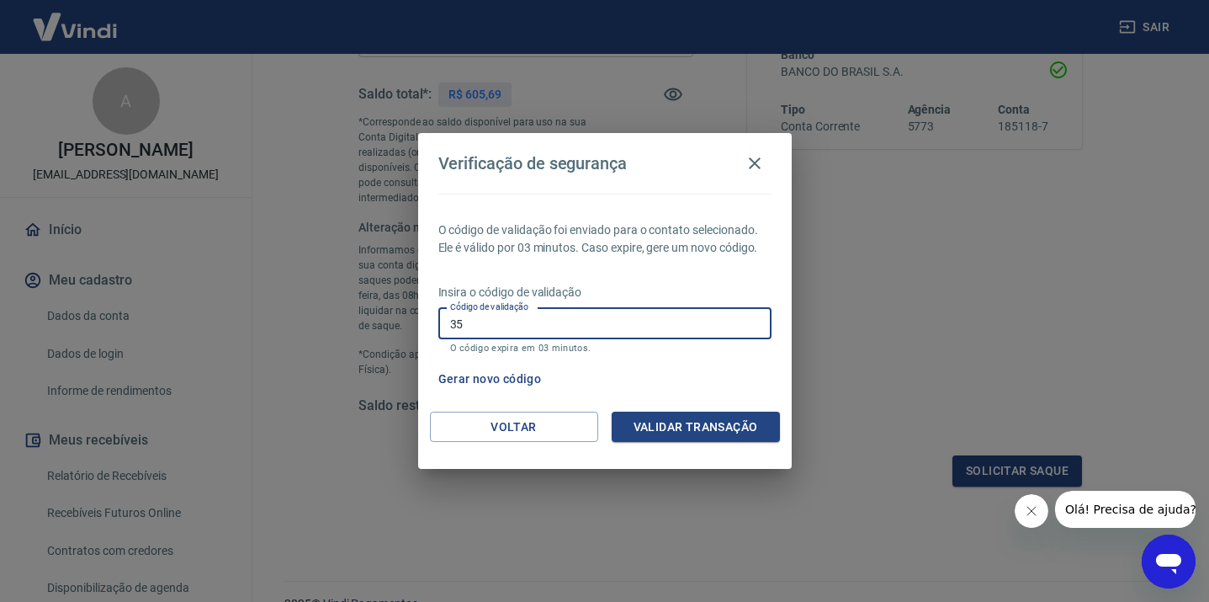
type input "3"
type input "465282"
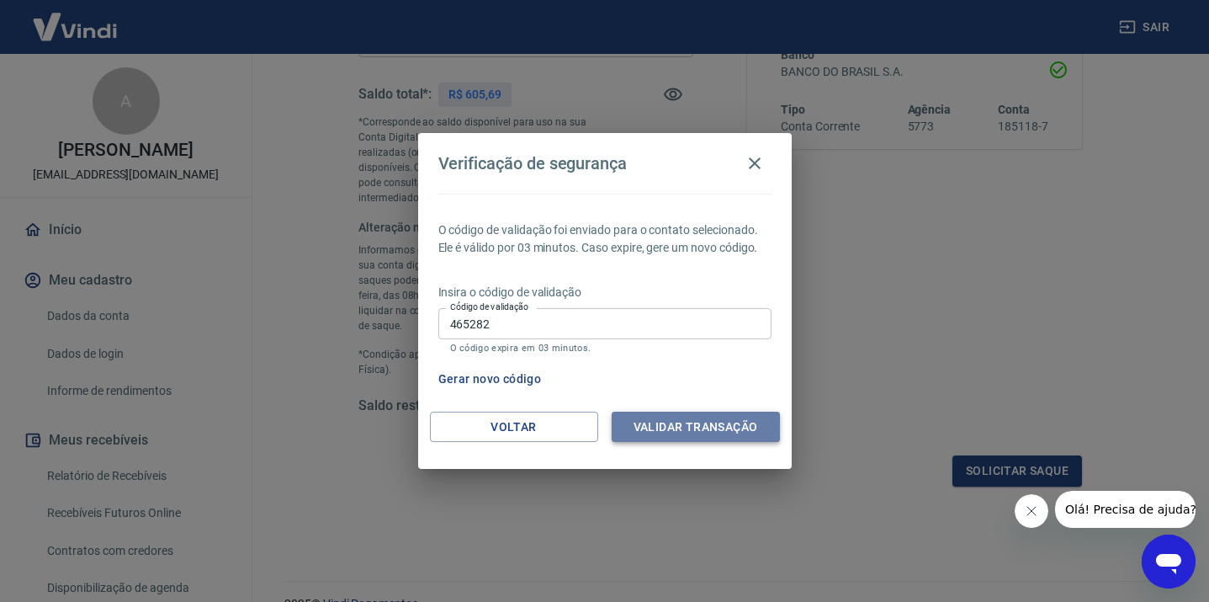
click at [703, 432] on button "Validar transação" at bounding box center [696, 426] width 168 height 31
